Goal: Transaction & Acquisition: Book appointment/travel/reservation

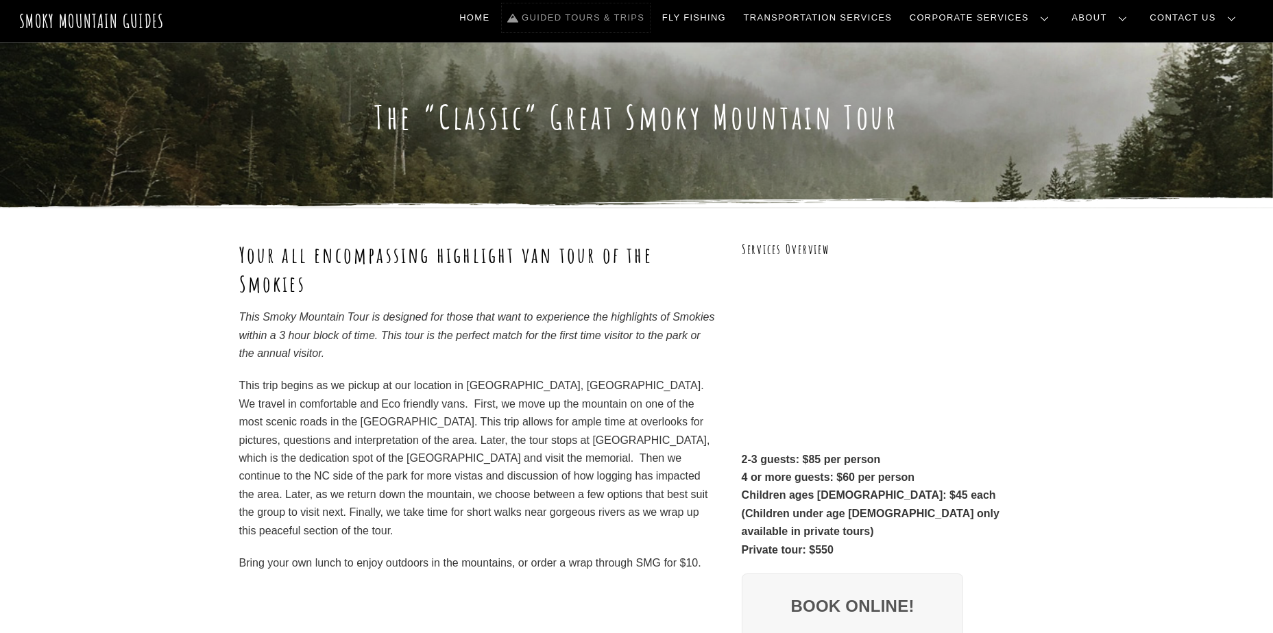
click at [638, 16] on link "Guided Tours & Trips" at bounding box center [576, 17] width 148 height 29
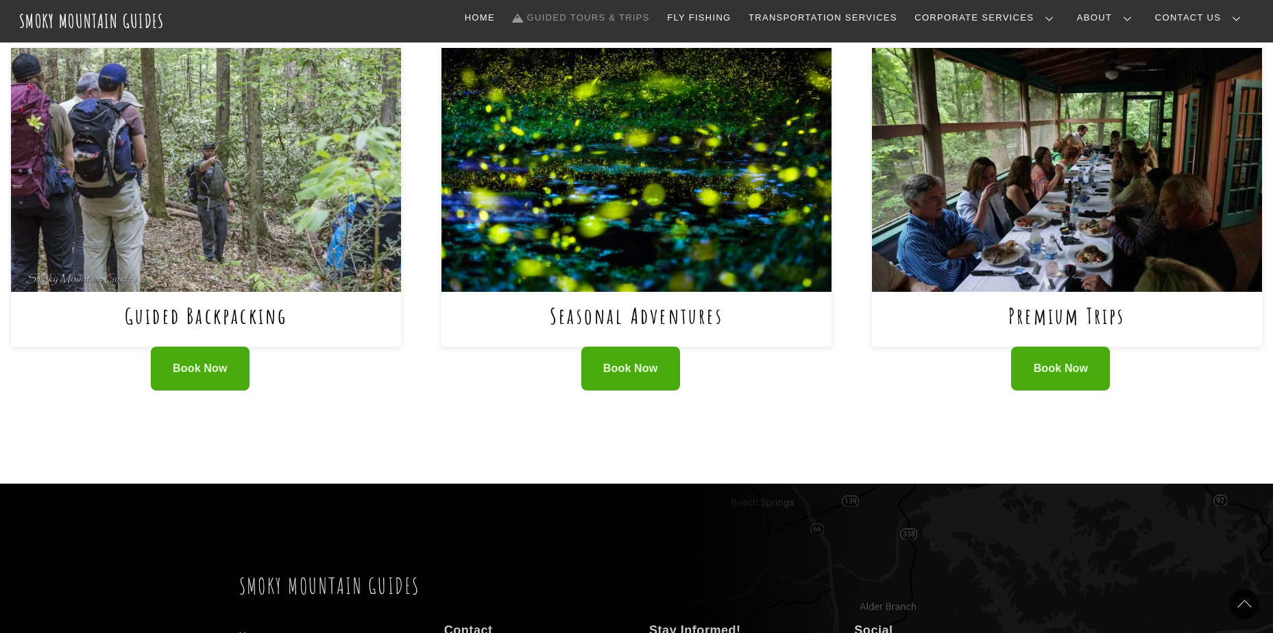
scroll to position [754, 0]
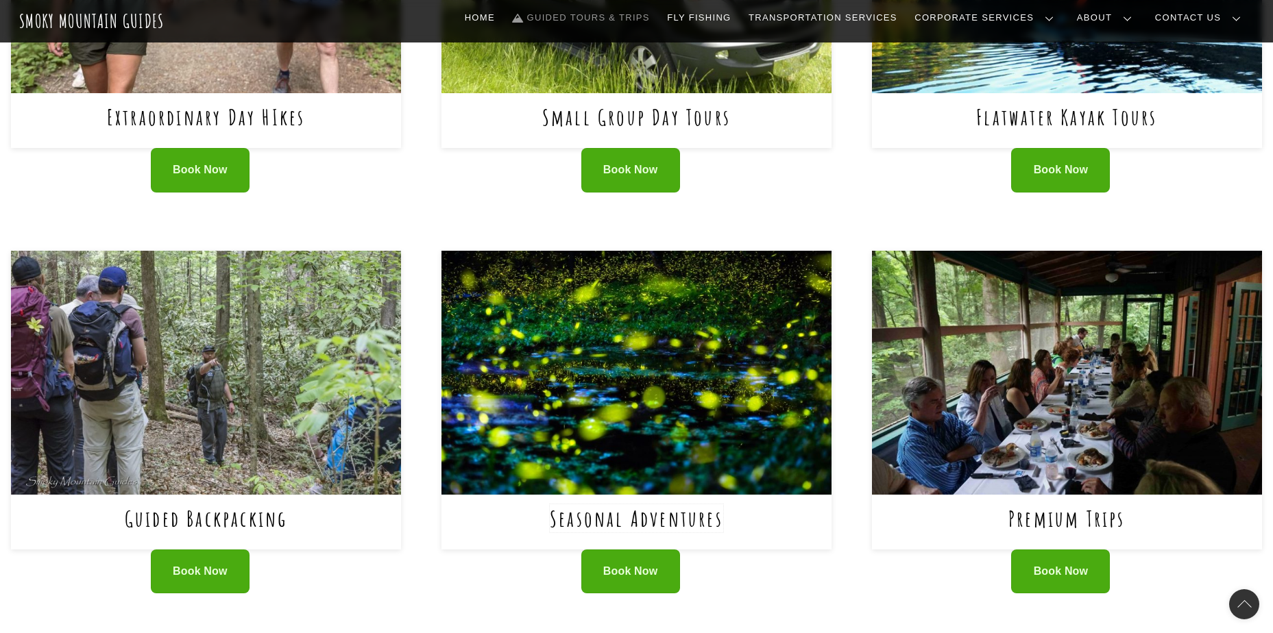
click at [655, 505] on link "Seasonal Adventures" at bounding box center [636, 519] width 173 height 28
click at [1074, 565] on span "Book Now" at bounding box center [1061, 572] width 55 height 14
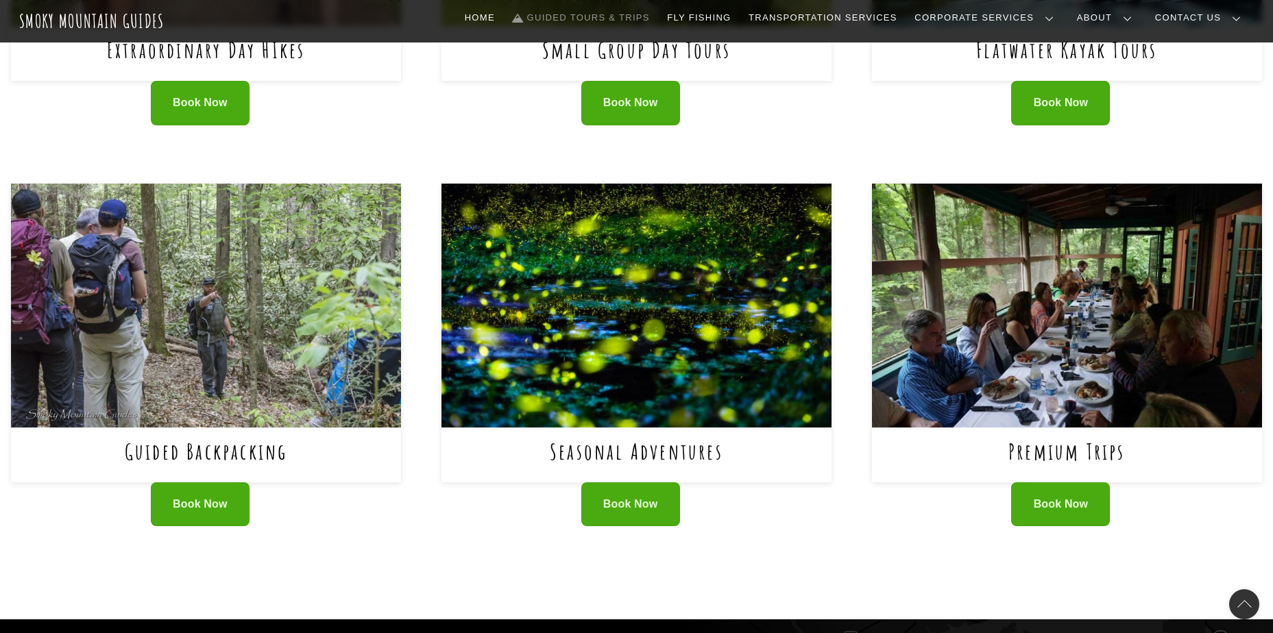
scroll to position [823, 0]
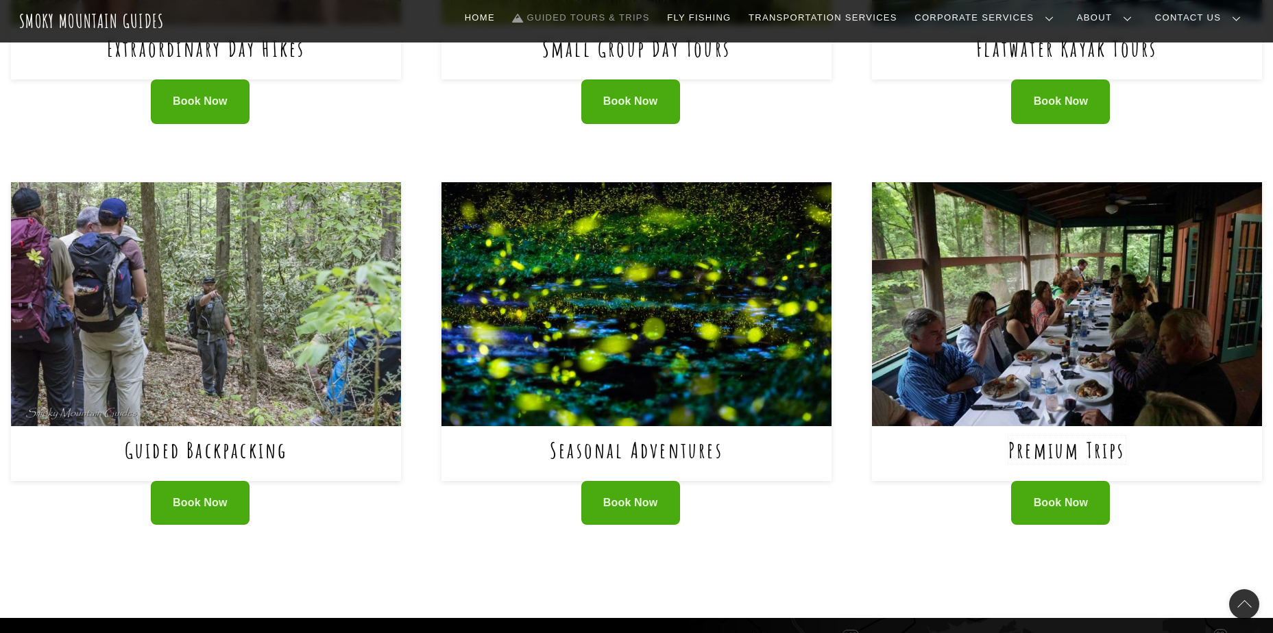
click at [1058, 436] on link "Premium Trips" at bounding box center [1066, 450] width 117 height 28
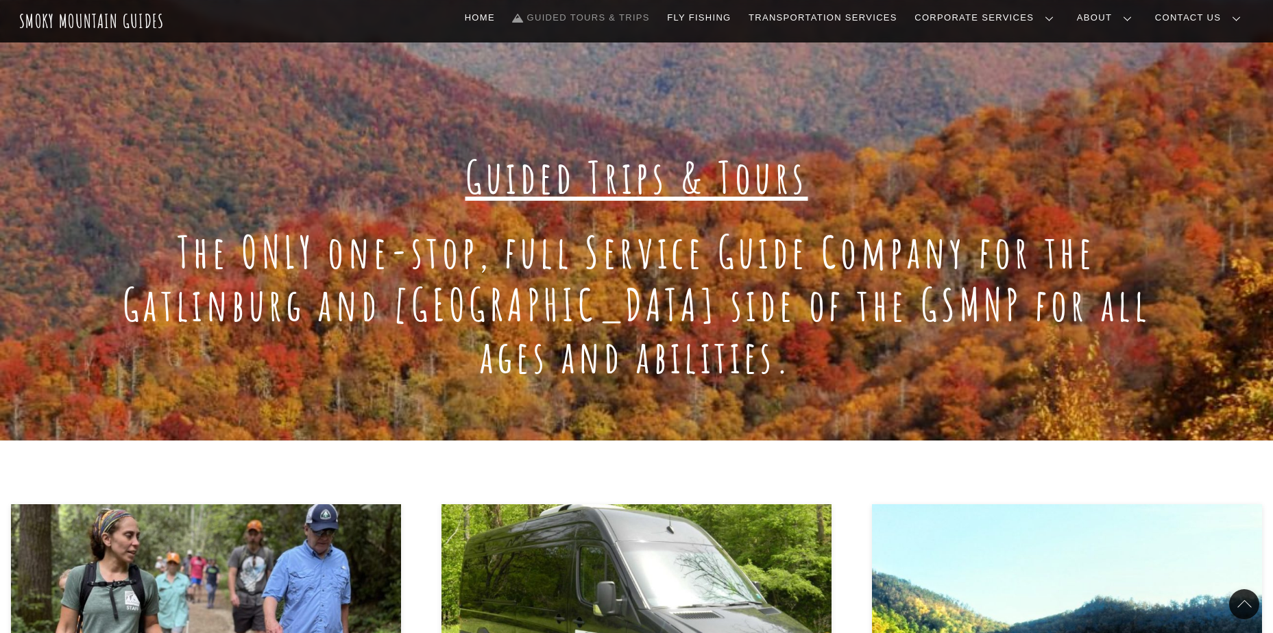
scroll to position [274, 0]
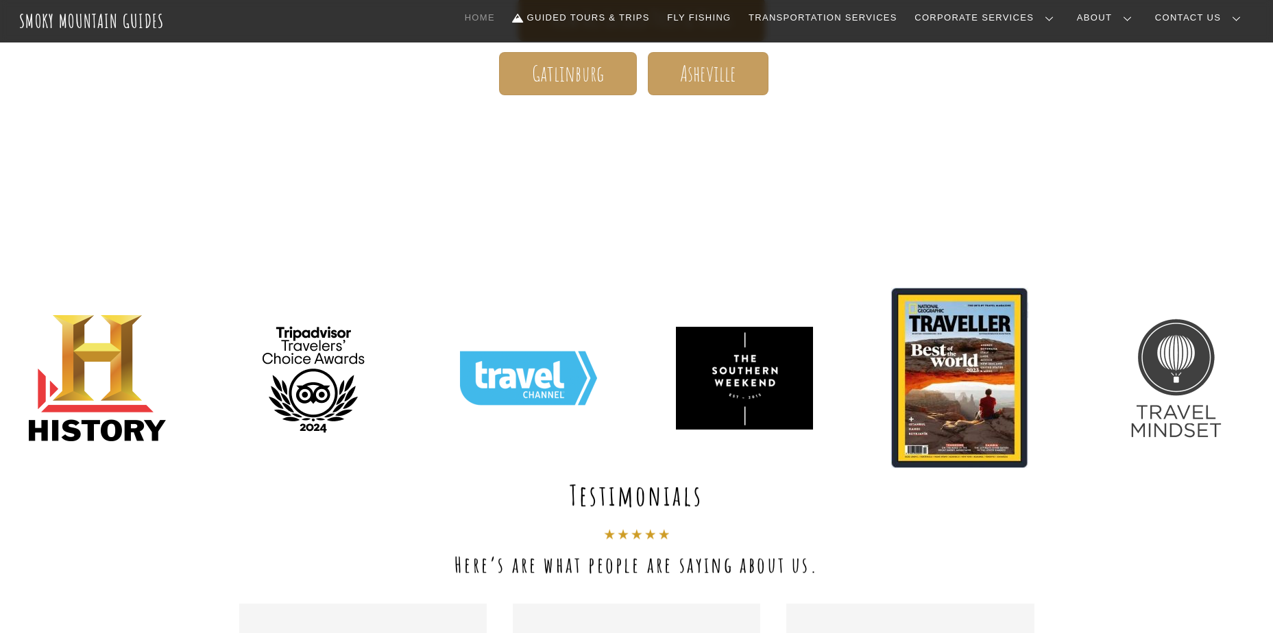
scroll to position [274, 0]
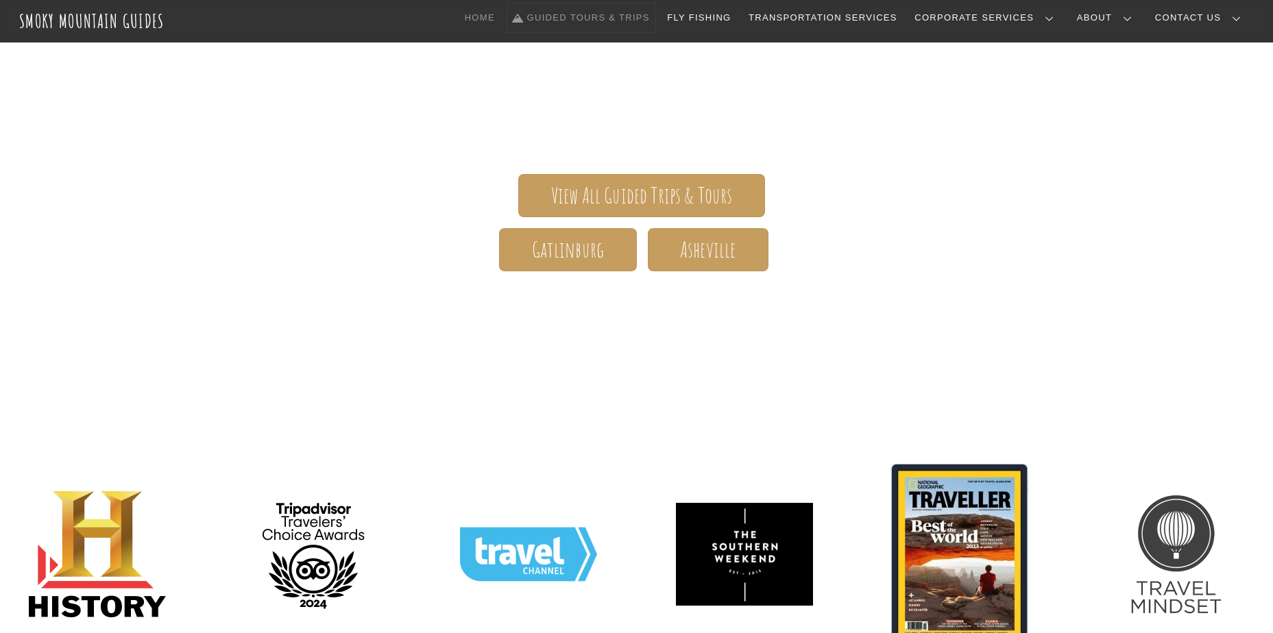
click at [649, 15] on link "Guided Tours & Trips" at bounding box center [581, 17] width 148 height 29
